Goal: Information Seeking & Learning: Learn about a topic

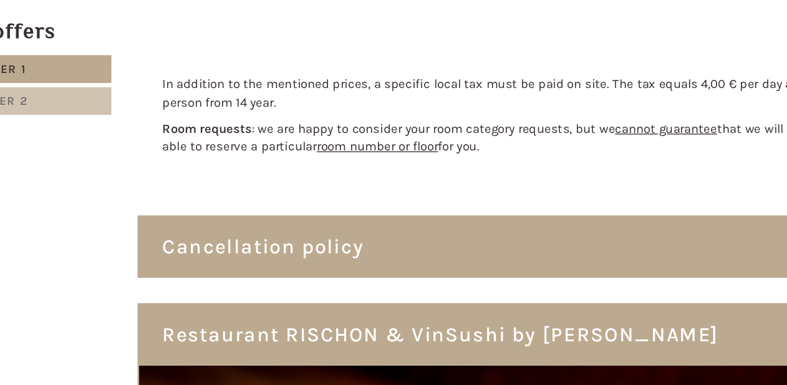
scroll to position [2054, 0]
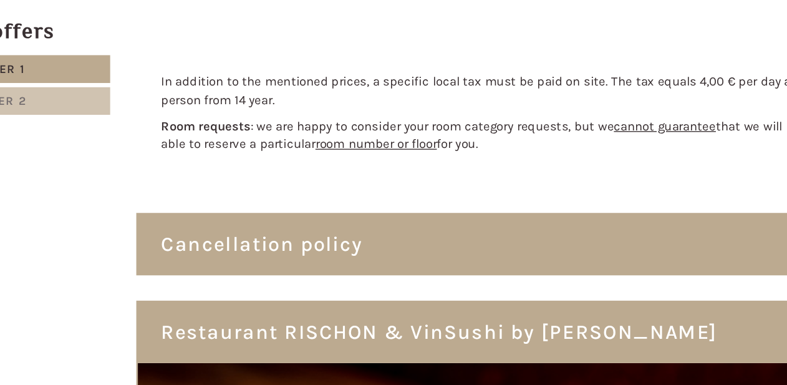
click at [269, 257] on div "Cancellation policy" at bounding box center [485, 280] width 529 height 46
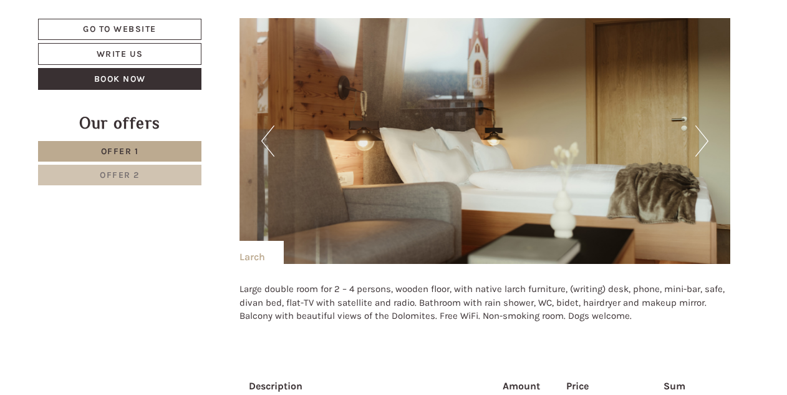
scroll to position [1436, 0]
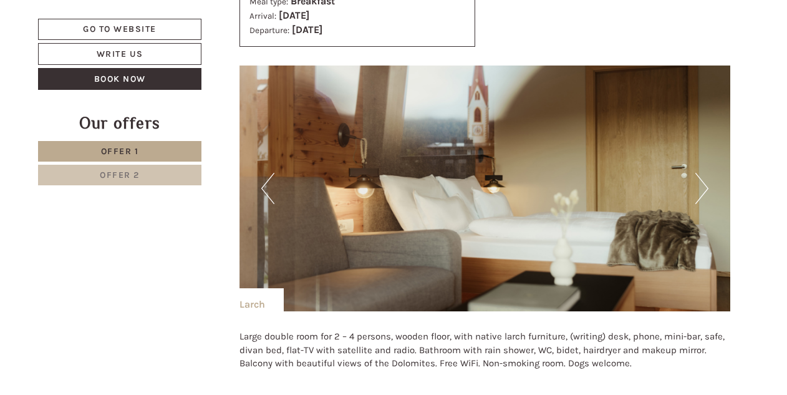
click at [701, 181] on button "Next" at bounding box center [701, 188] width 13 height 31
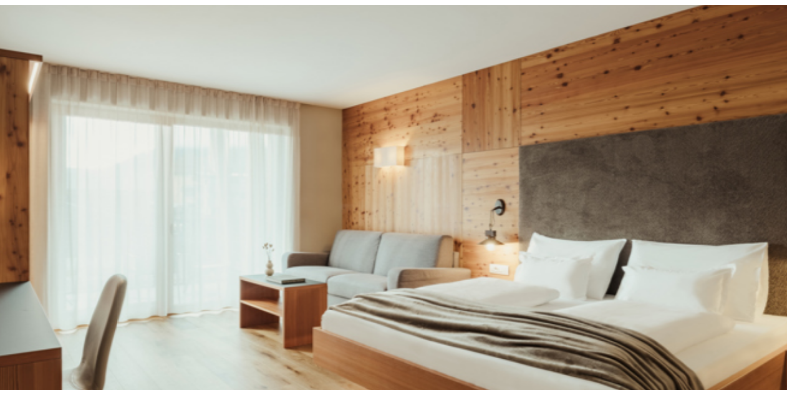
scroll to position [1435, 0]
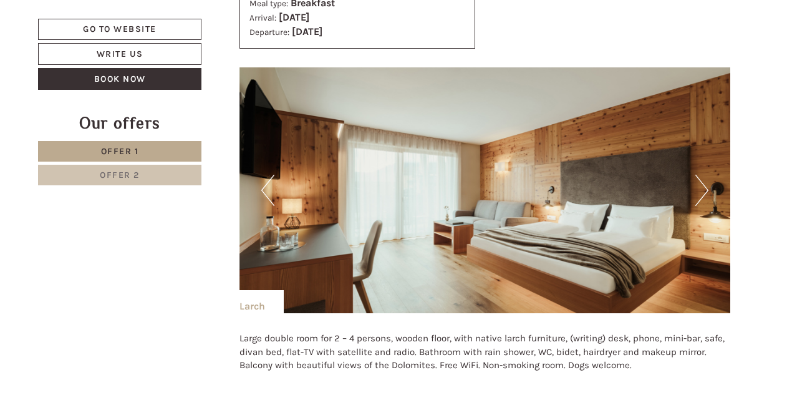
click at [699, 192] on button "Next" at bounding box center [701, 190] width 13 height 31
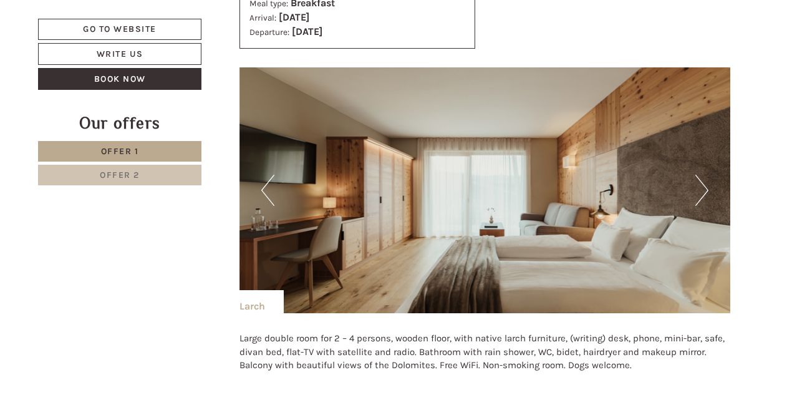
click at [699, 192] on button "Next" at bounding box center [701, 190] width 13 height 31
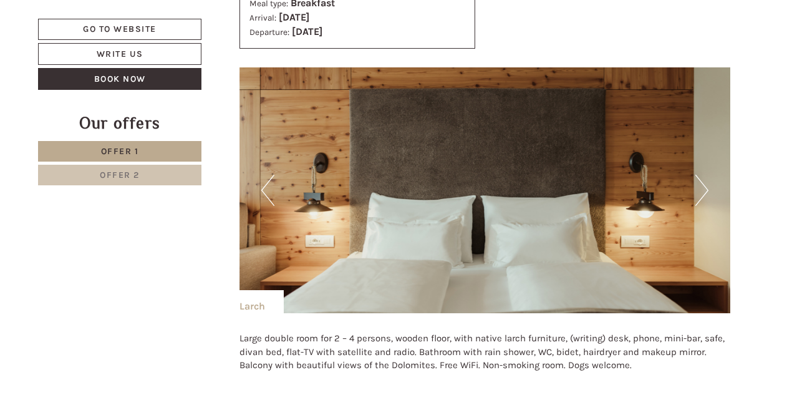
click at [699, 192] on button "Next" at bounding box center [701, 190] width 13 height 31
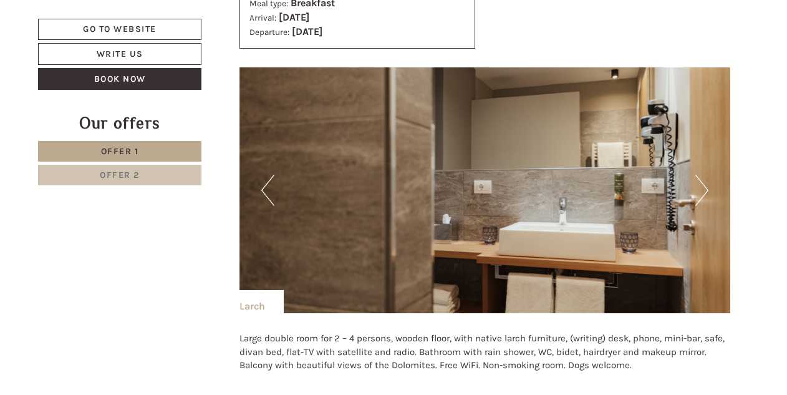
click at [699, 192] on button "Next" at bounding box center [701, 190] width 13 height 31
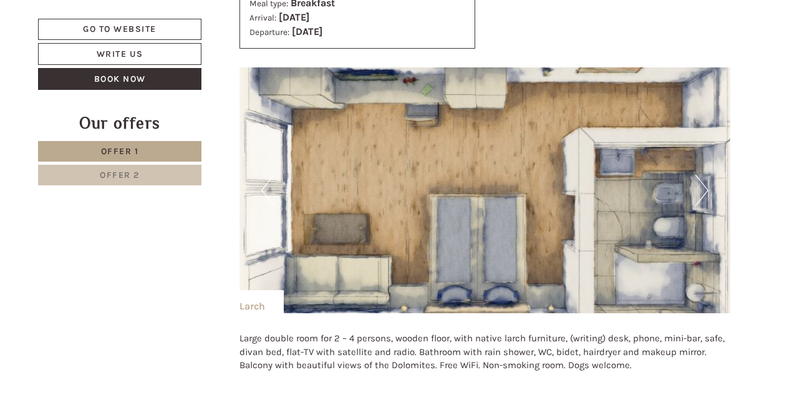
click at [699, 192] on button "Next" at bounding box center [701, 190] width 13 height 31
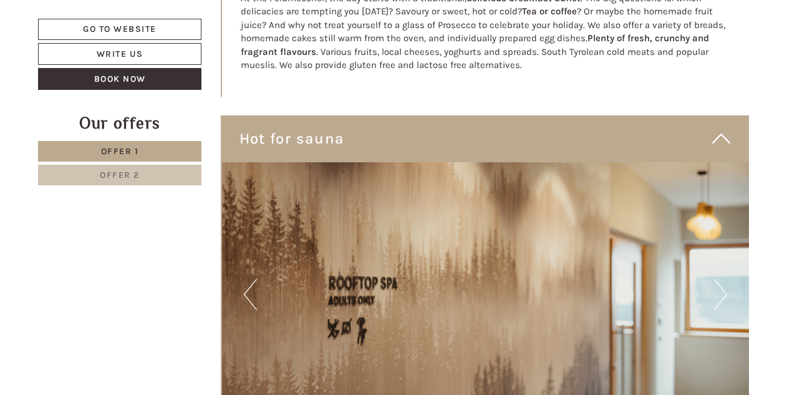
scroll to position [3370, 0]
click at [724, 278] on button "Next" at bounding box center [720, 293] width 13 height 31
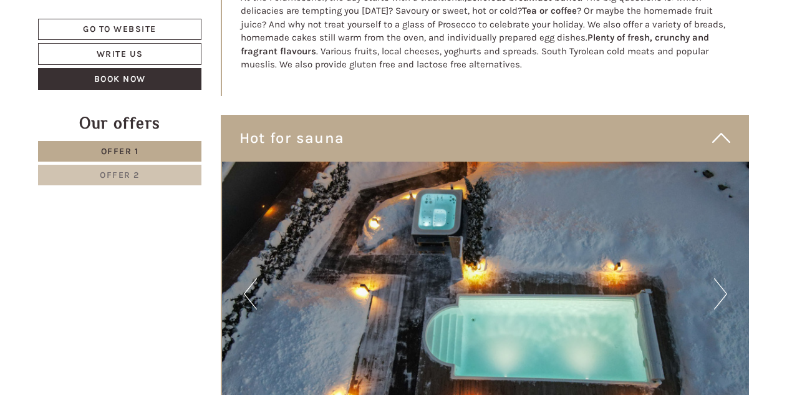
click at [724, 278] on button "Next" at bounding box center [720, 293] width 13 height 31
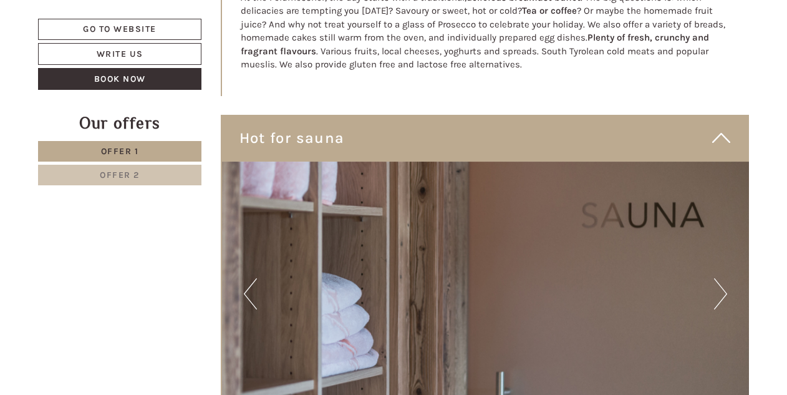
click at [724, 278] on button "Next" at bounding box center [720, 293] width 13 height 31
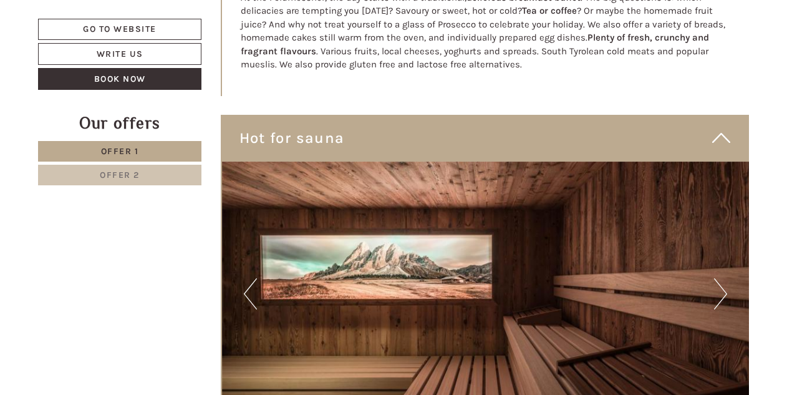
click at [724, 278] on button "Next" at bounding box center [720, 293] width 13 height 31
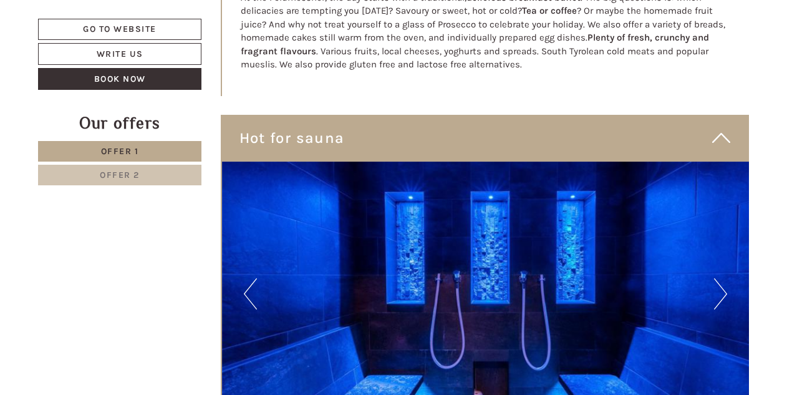
click at [724, 278] on button "Next" at bounding box center [720, 293] width 13 height 31
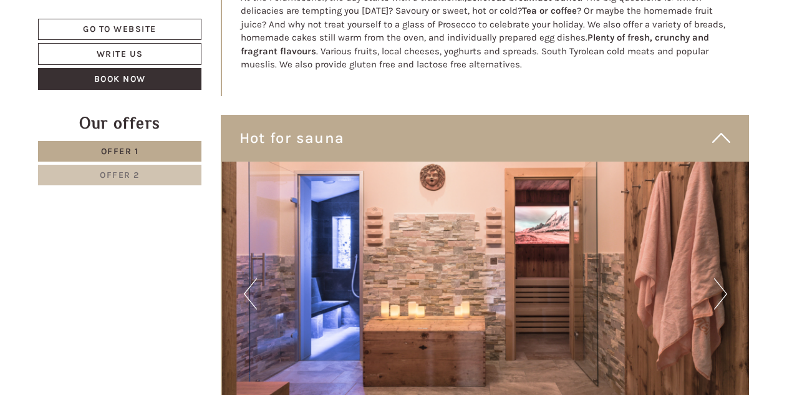
click at [724, 278] on button "Next" at bounding box center [720, 293] width 13 height 31
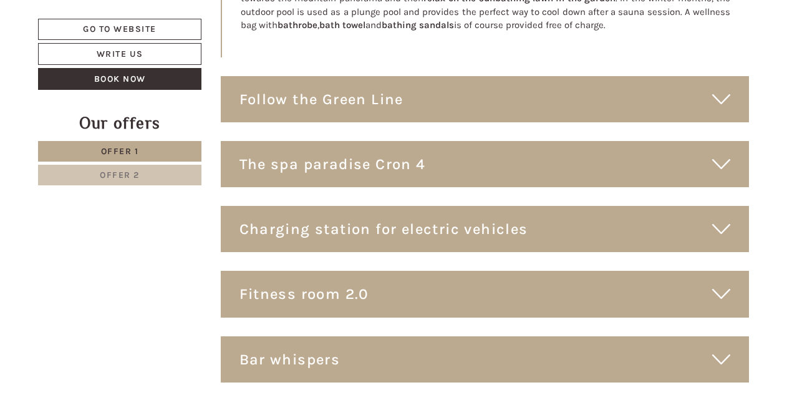
scroll to position [4559, 0]
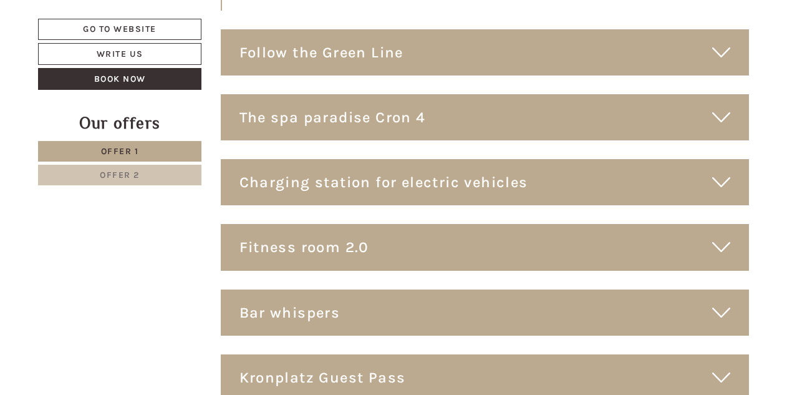
click at [353, 224] on div "Fitness room 2.0" at bounding box center [485, 247] width 529 height 46
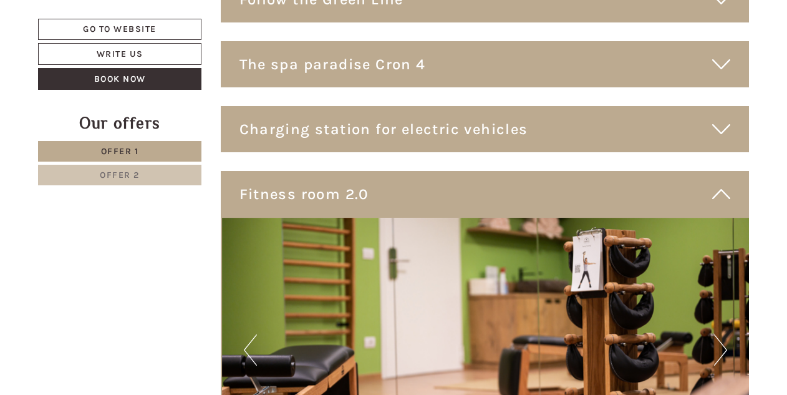
scroll to position [4411, 0]
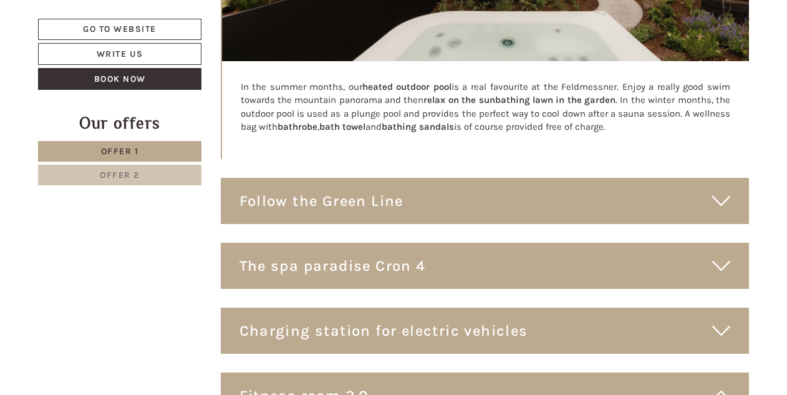
click at [346, 243] on div "The spa paradise Cron 4" at bounding box center [485, 266] width 529 height 46
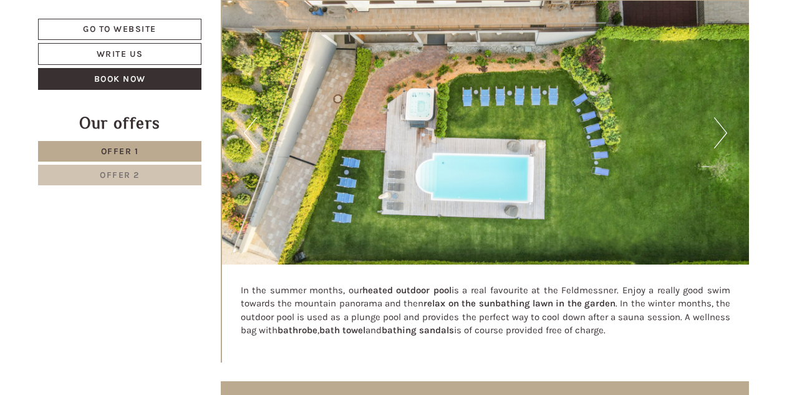
scroll to position [4209, 0]
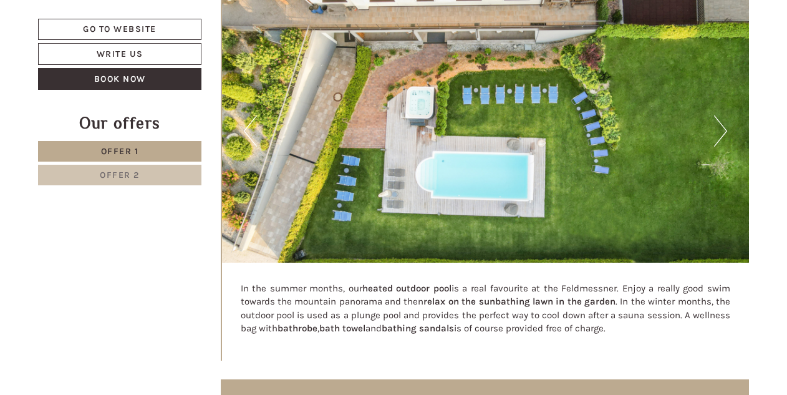
click at [718, 115] on button "Next" at bounding box center [720, 130] width 13 height 31
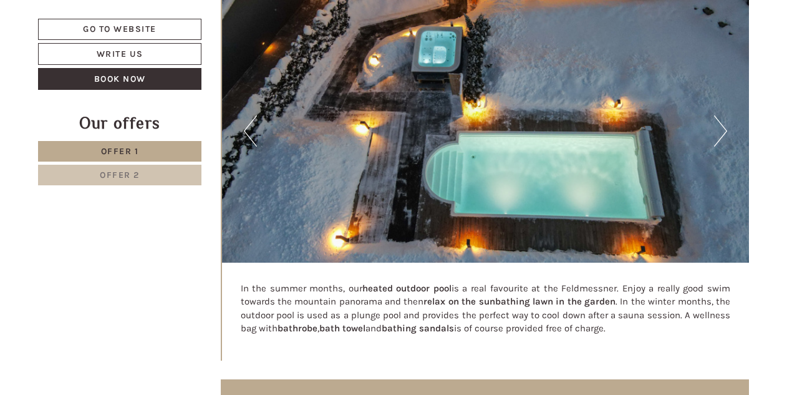
click at [726, 115] on button "Next" at bounding box center [720, 130] width 13 height 31
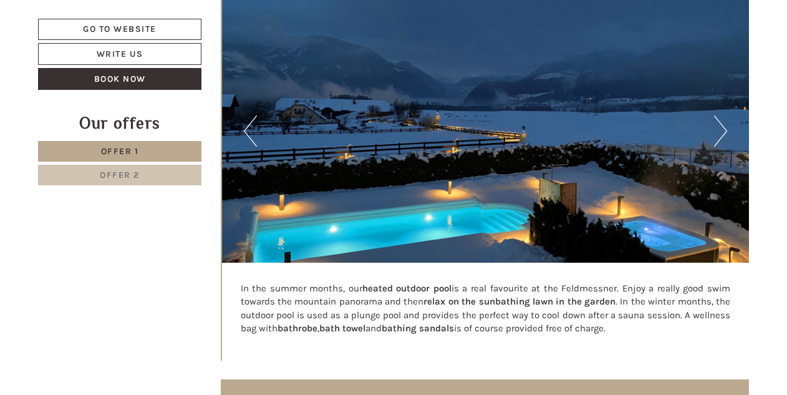
click at [726, 115] on button "Next" at bounding box center [720, 130] width 13 height 31
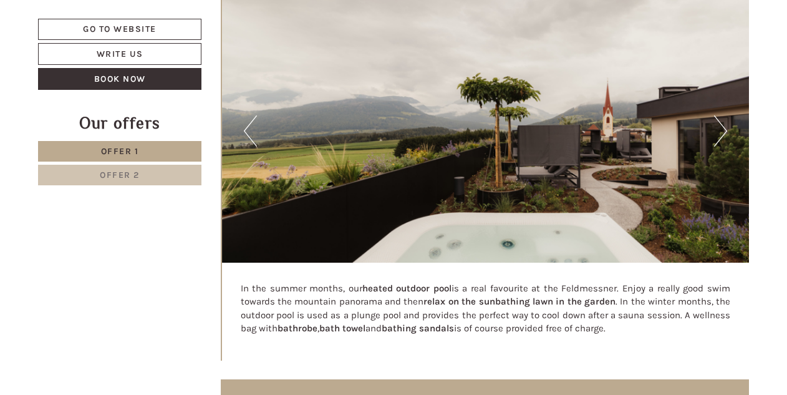
click at [726, 115] on button "Next" at bounding box center [720, 130] width 13 height 31
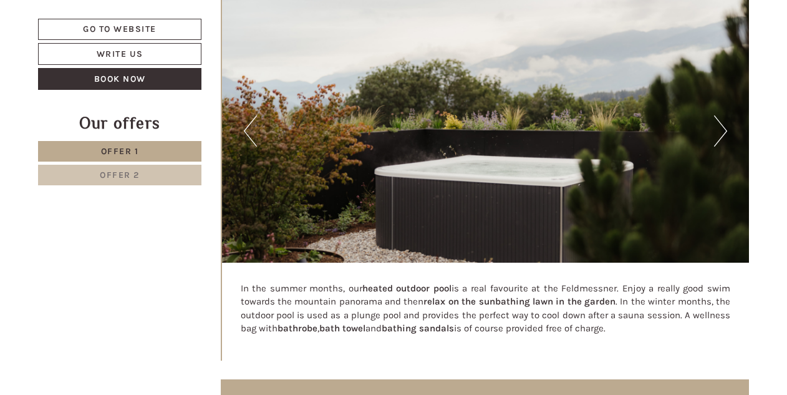
click at [726, 115] on button "Next" at bounding box center [720, 130] width 13 height 31
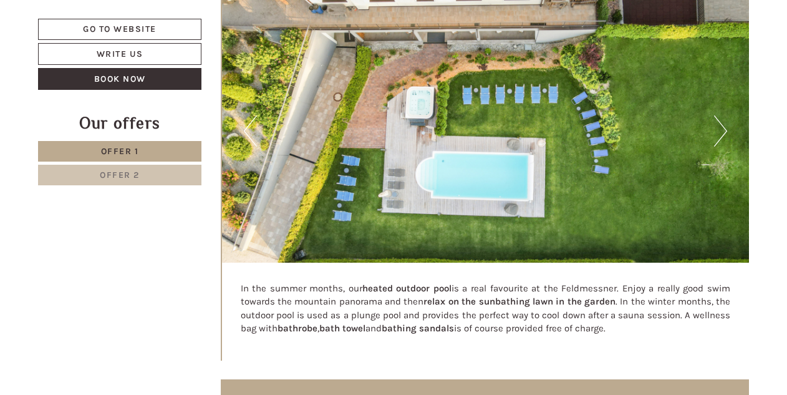
click at [726, 115] on button "Next" at bounding box center [720, 130] width 13 height 31
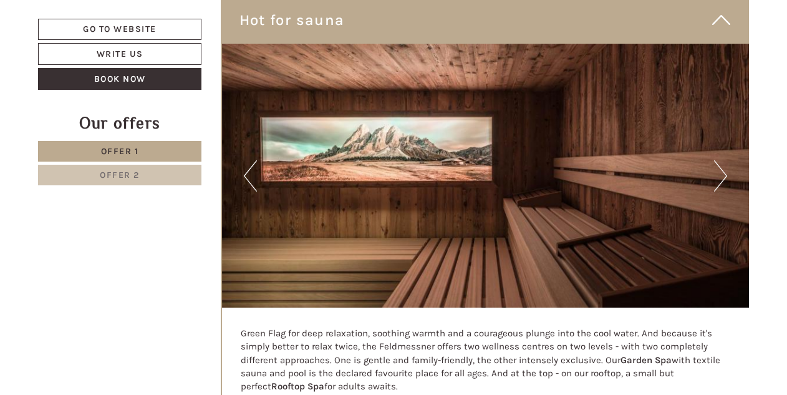
scroll to position [3479, 0]
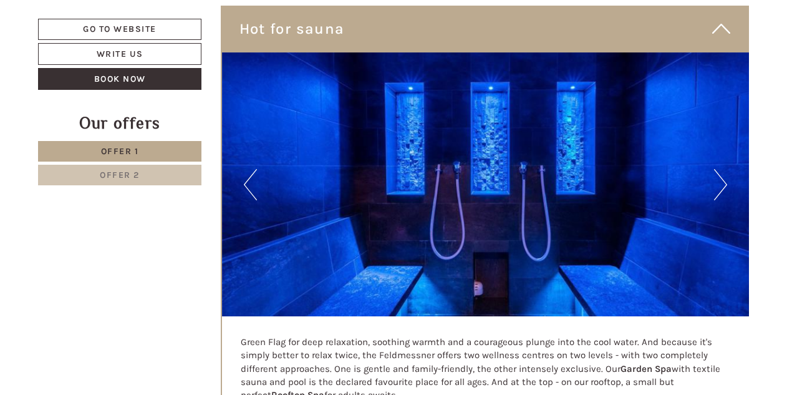
click at [721, 169] on button "Next" at bounding box center [720, 184] width 13 height 31
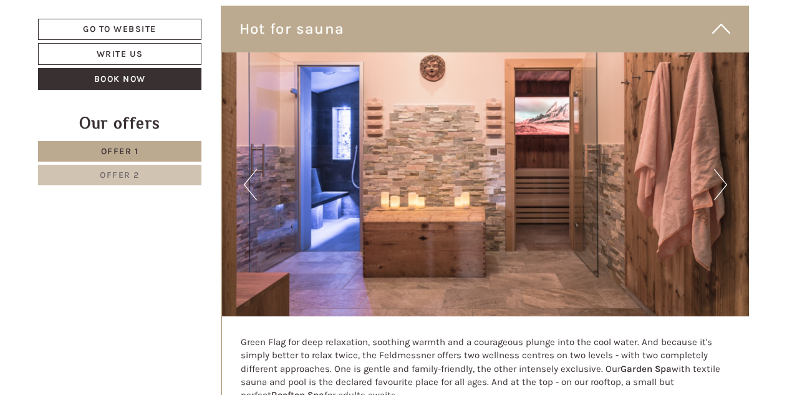
click at [721, 169] on button "Next" at bounding box center [720, 184] width 13 height 31
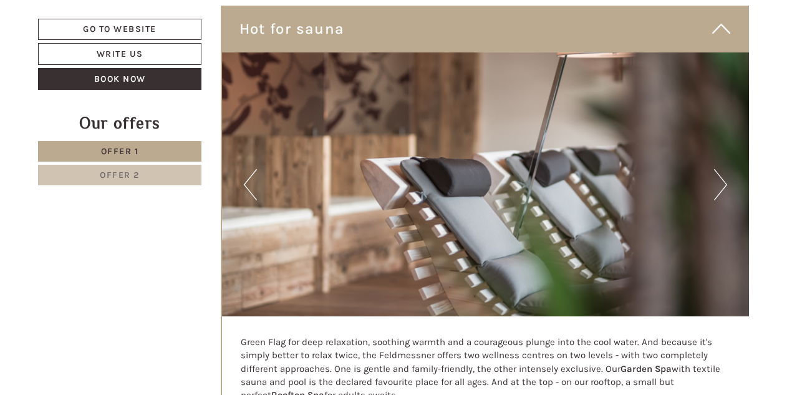
click at [721, 169] on button "Next" at bounding box center [720, 184] width 13 height 31
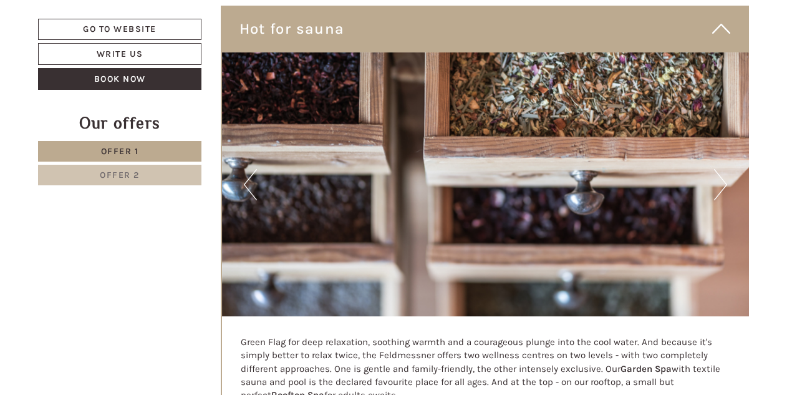
click at [721, 169] on button "Next" at bounding box center [720, 184] width 13 height 31
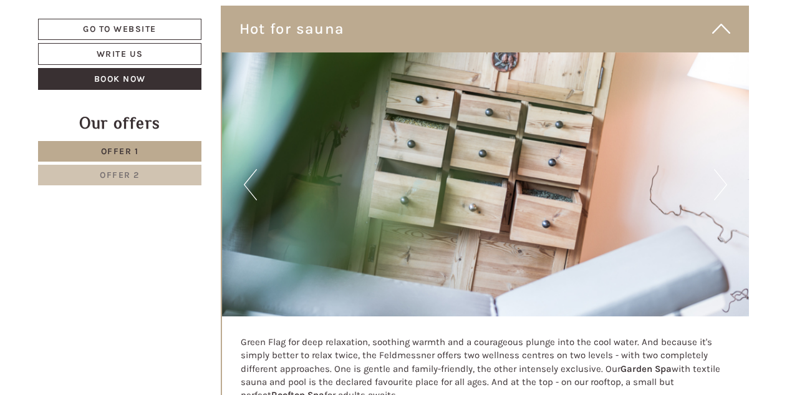
click at [716, 169] on button "Next" at bounding box center [720, 184] width 13 height 31
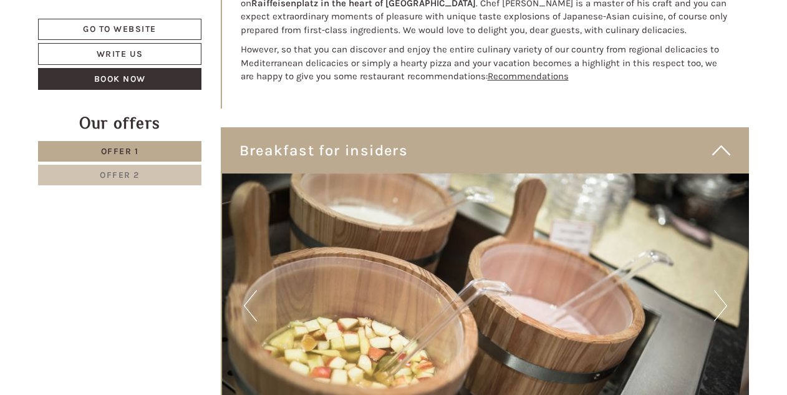
scroll to position [2928, 0]
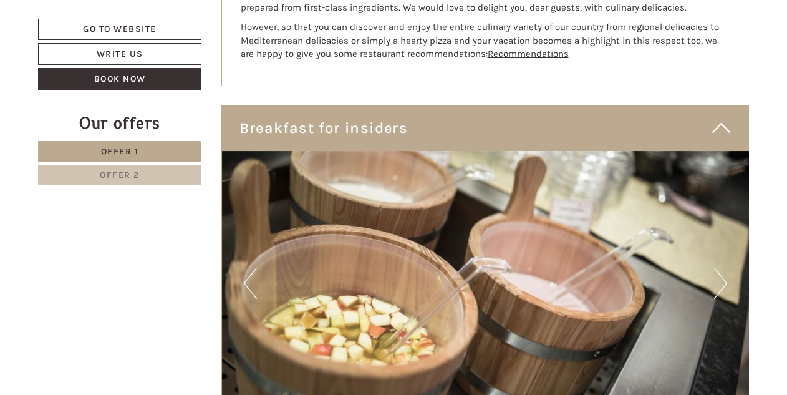
click at [726, 267] on button "Next" at bounding box center [720, 282] width 13 height 31
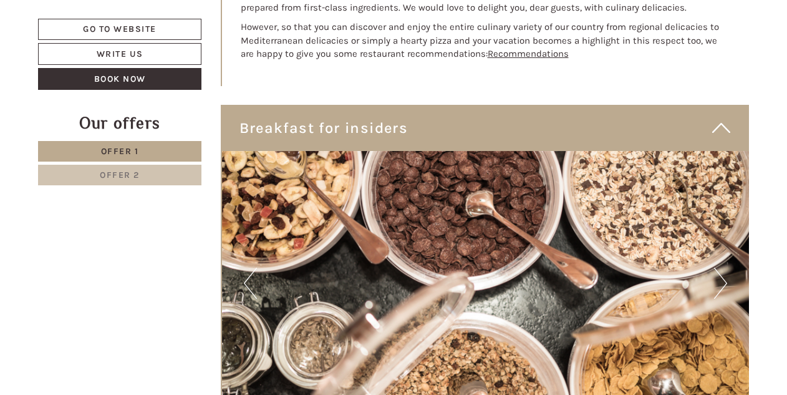
click at [726, 267] on button "Next" at bounding box center [720, 282] width 13 height 31
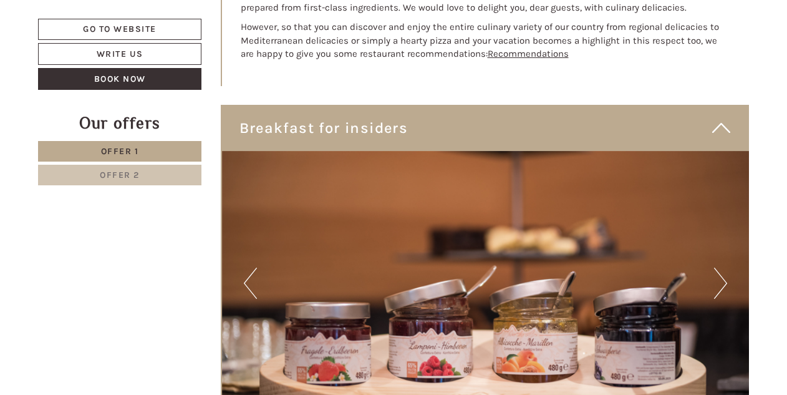
click at [726, 267] on button "Next" at bounding box center [720, 282] width 13 height 31
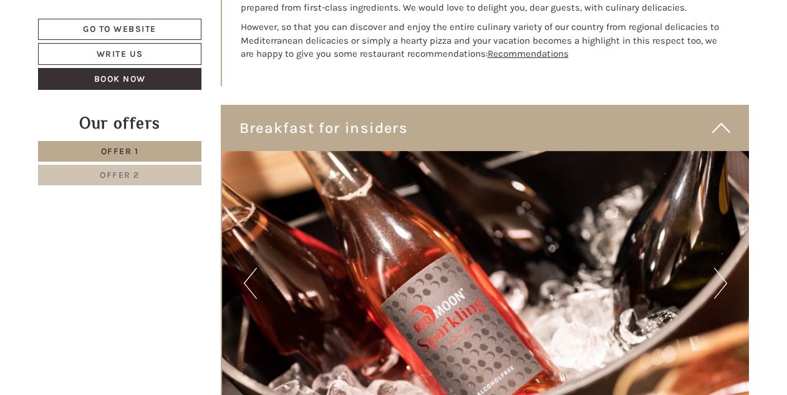
click at [726, 267] on button "Next" at bounding box center [720, 282] width 13 height 31
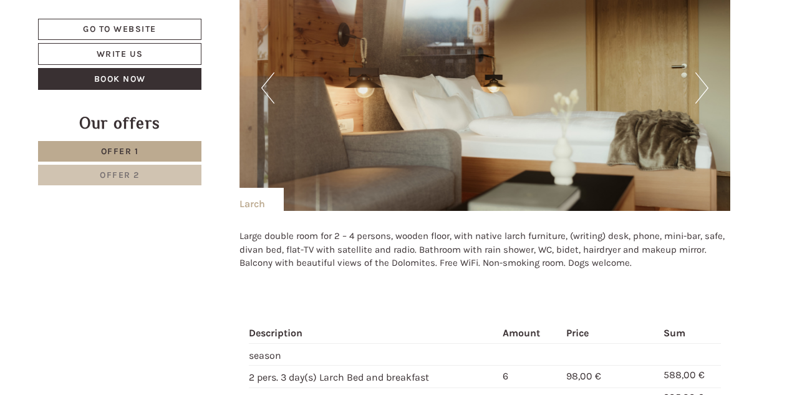
scroll to position [1273, 0]
